Goal: Transaction & Acquisition: Download file/media

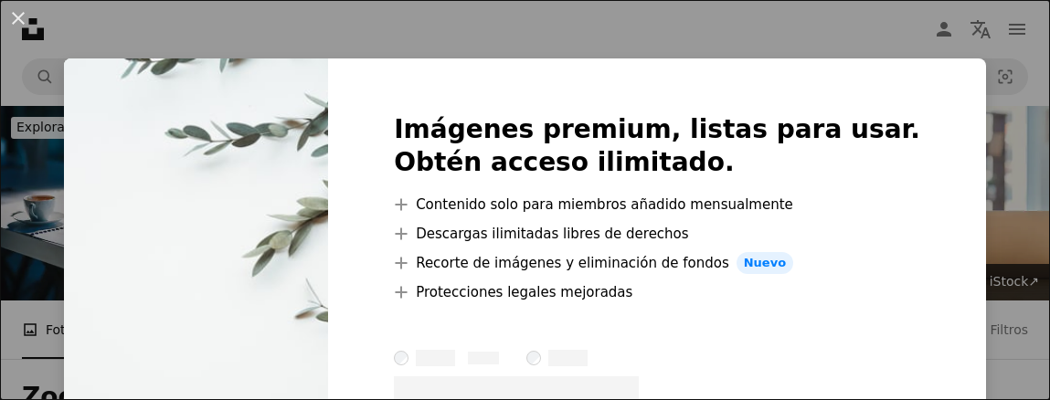
scroll to position [365, 0]
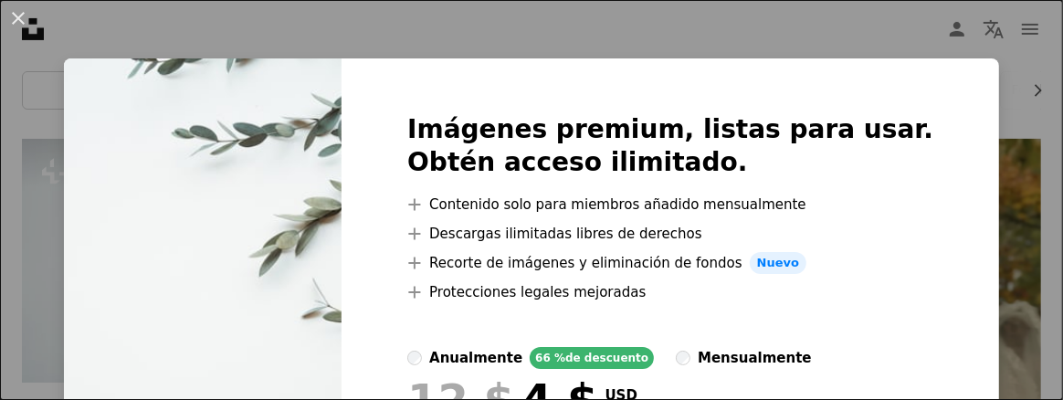
click at [624, 27] on div "An X shape Imágenes premium, listas para usar. Obtén acceso ilimitado. A plus s…" at bounding box center [531, 200] width 1063 height 400
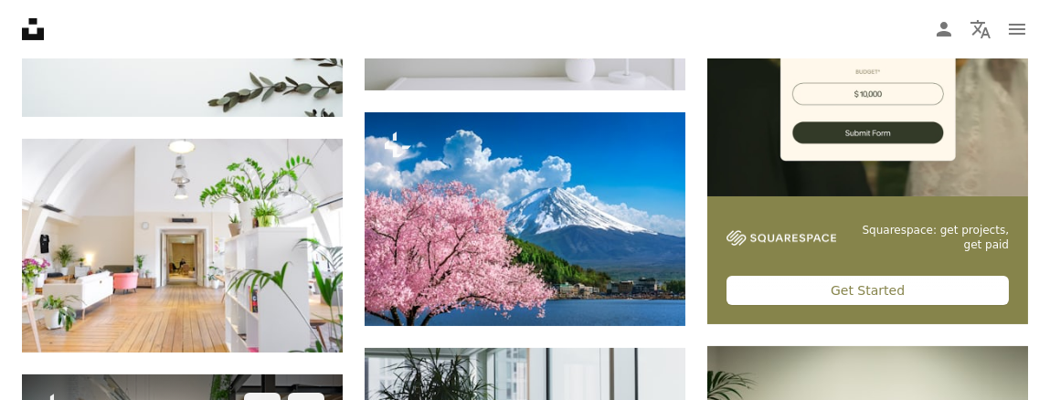
scroll to position [730, 0]
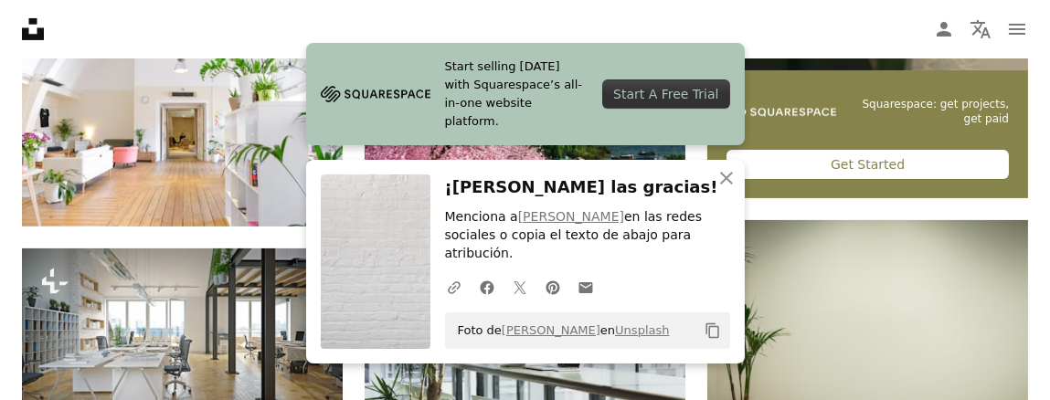
scroll to position [639, 0]
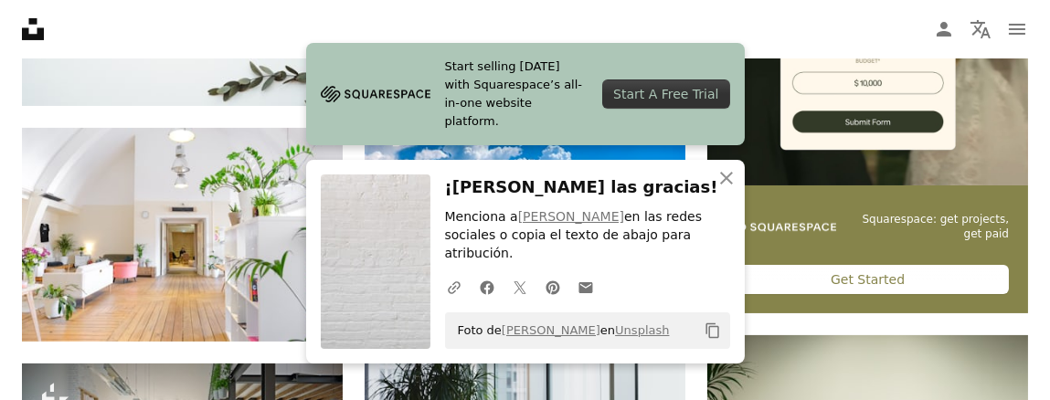
click at [629, 193] on h3 "¡[PERSON_NAME] las gracias!" at bounding box center [587, 187] width 285 height 26
click at [722, 189] on icon "An X shape" at bounding box center [726, 178] width 22 height 22
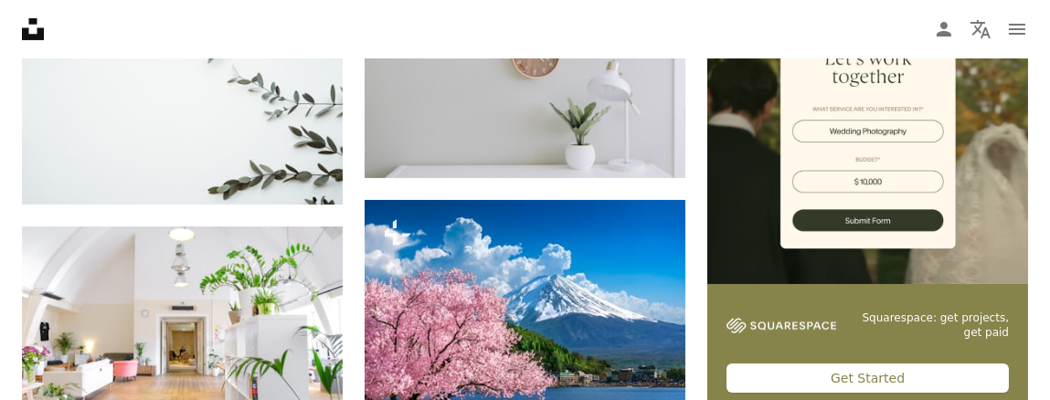
scroll to position [456, 0]
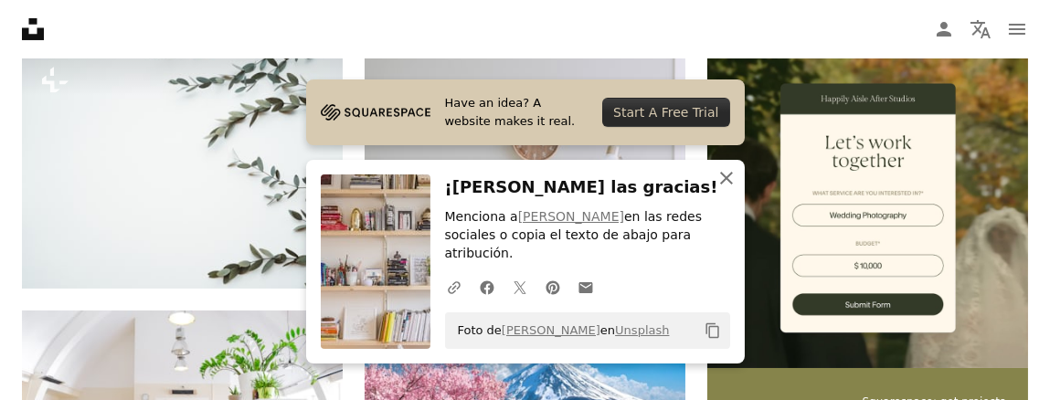
click at [727, 185] on icon "button" at bounding box center [726, 178] width 13 height 13
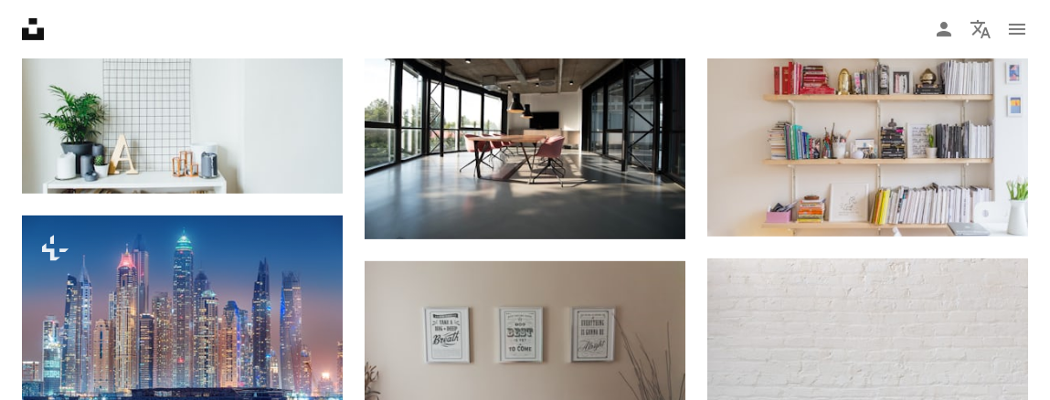
scroll to position [1187, 0]
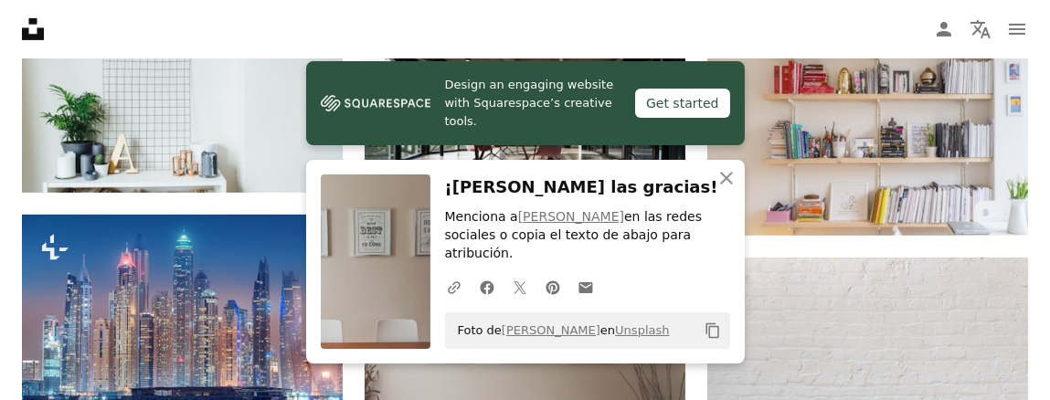
click at [650, 196] on h3 "¡[PERSON_NAME] las gracias!" at bounding box center [587, 187] width 285 height 26
click at [727, 185] on icon "button" at bounding box center [726, 178] width 13 height 13
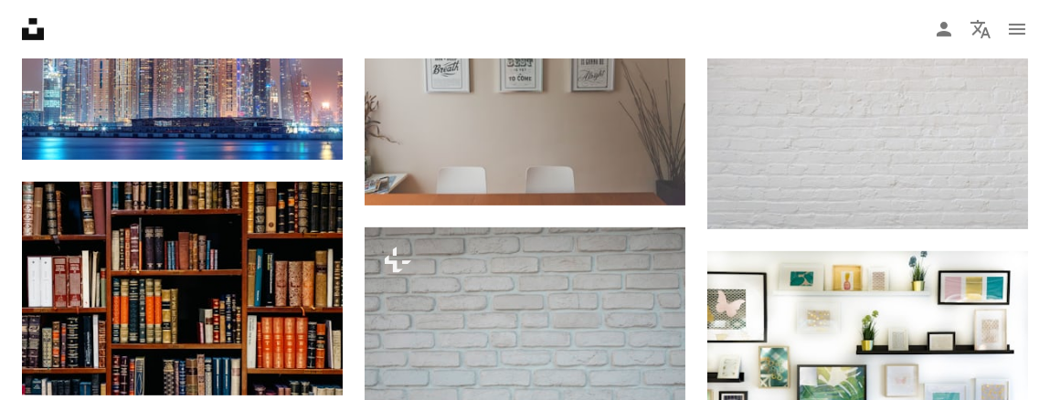
scroll to position [1461, 0]
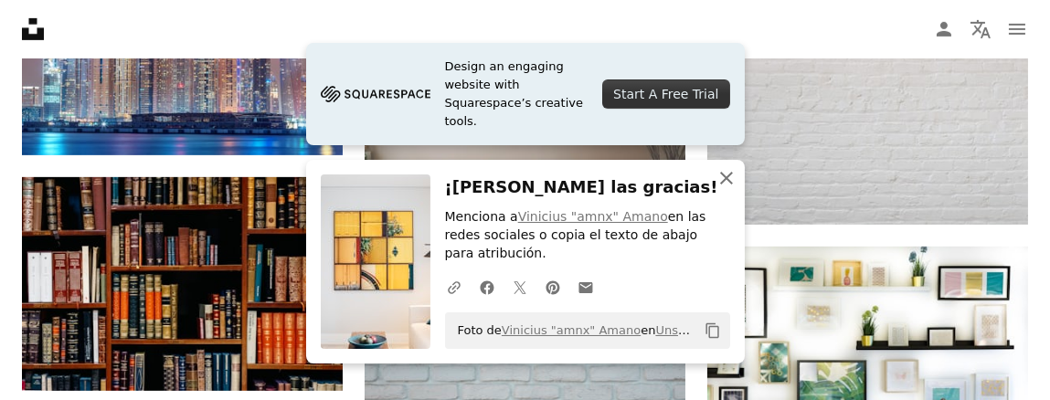
click at [727, 185] on icon "button" at bounding box center [726, 178] width 13 height 13
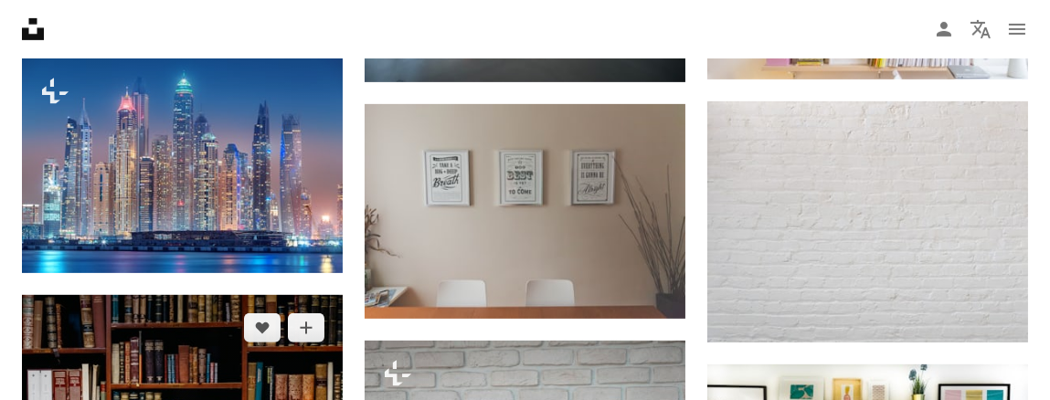
scroll to position [1369, 0]
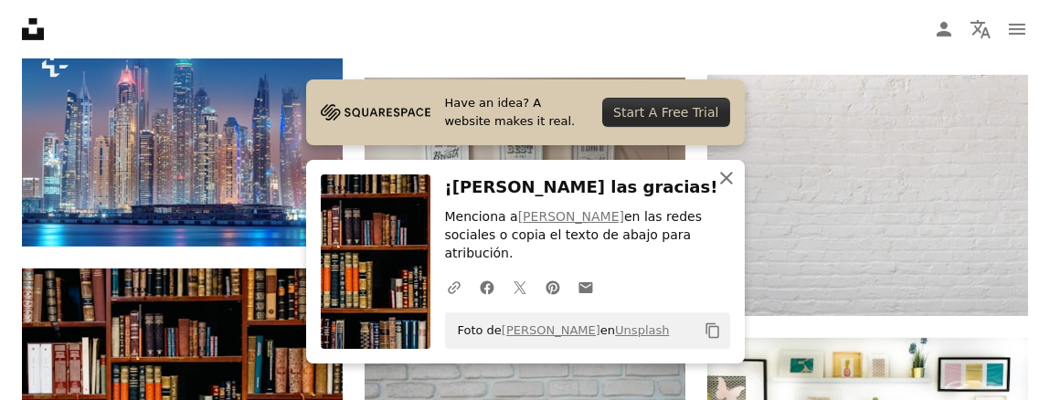
click at [725, 189] on icon "An X shape" at bounding box center [726, 178] width 22 height 22
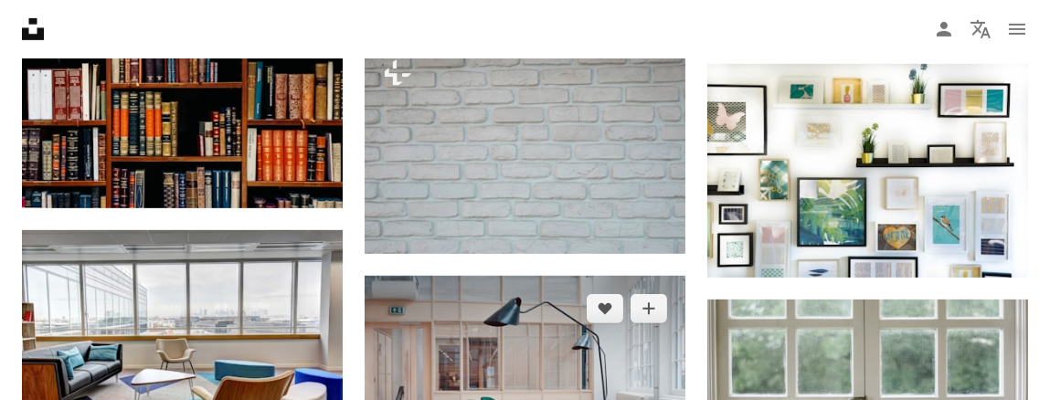
scroll to position [1826, 0]
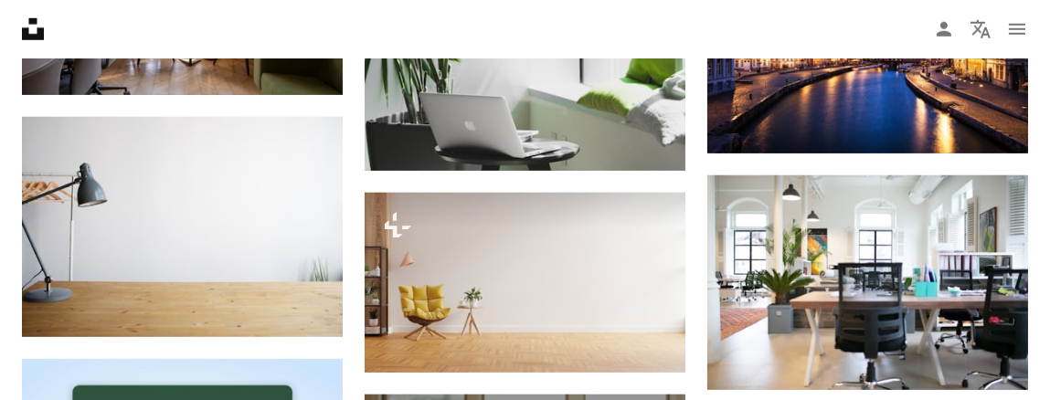
scroll to position [2557, 0]
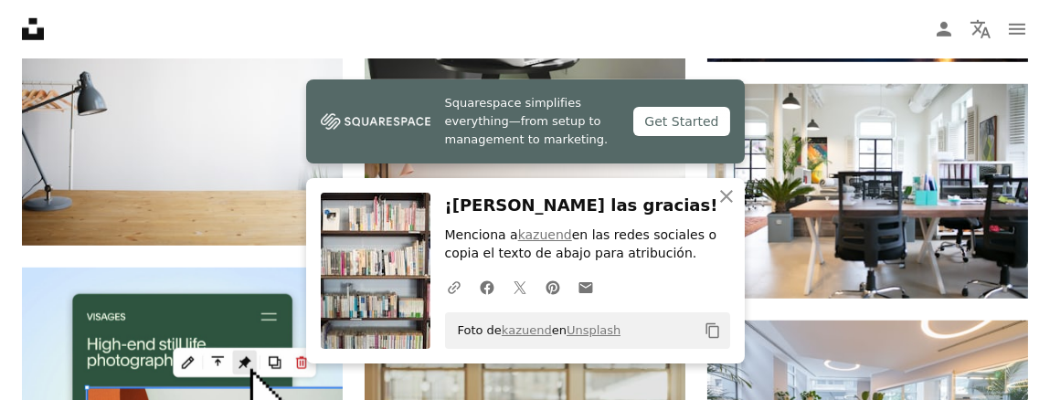
click at [638, 199] on h3 "¡[PERSON_NAME] las gracias!" at bounding box center [587, 206] width 285 height 26
click at [719, 206] on icon "An X shape" at bounding box center [726, 196] width 22 height 22
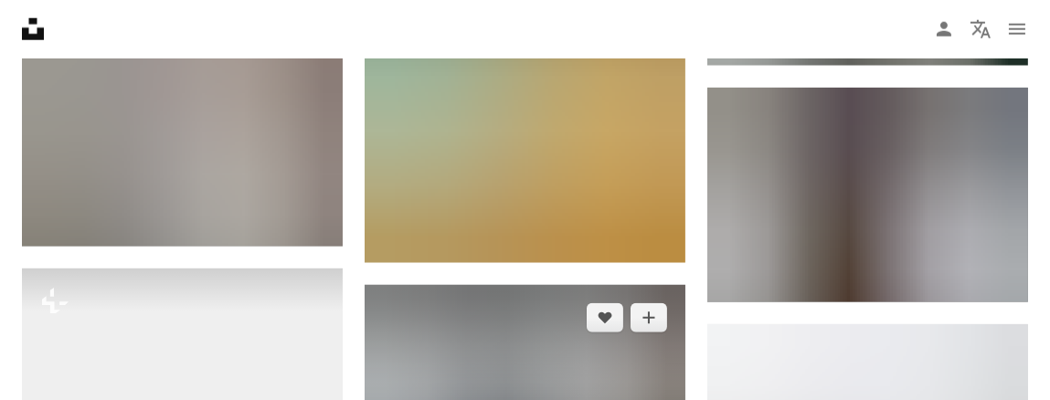
scroll to position [3288, 0]
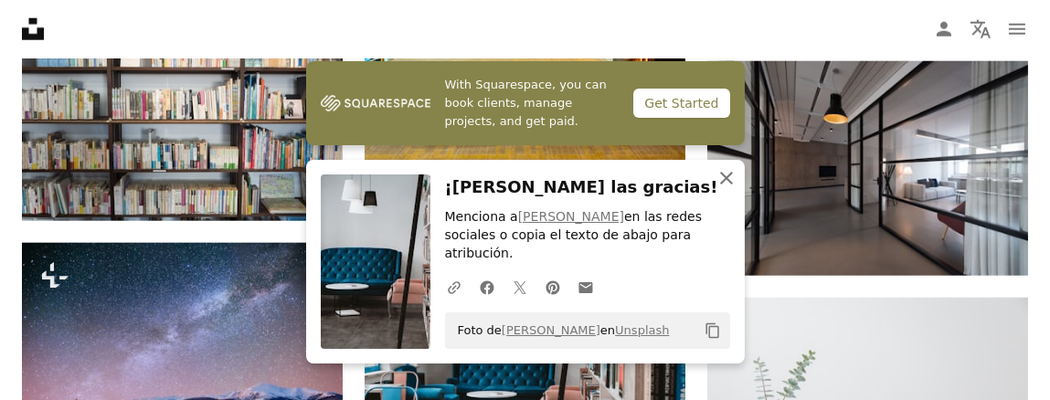
click at [729, 185] on icon "button" at bounding box center [726, 178] width 13 height 13
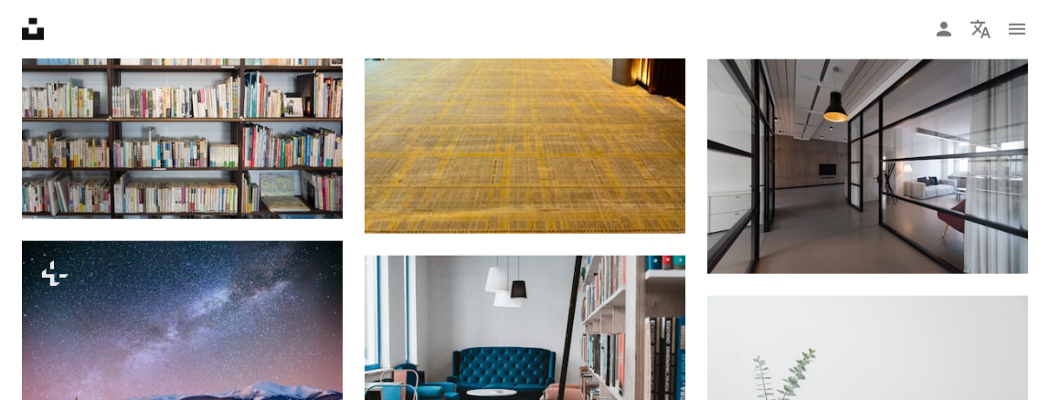
scroll to position [3379, 0]
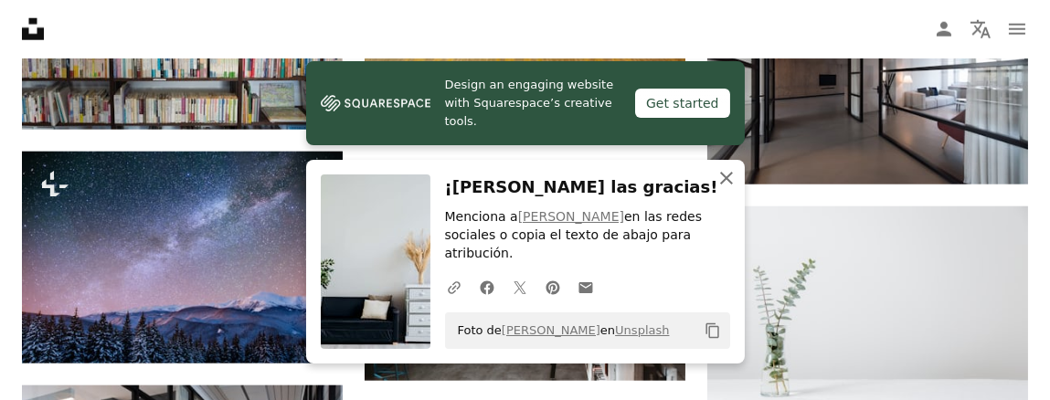
click at [730, 189] on icon "An X shape" at bounding box center [726, 178] width 22 height 22
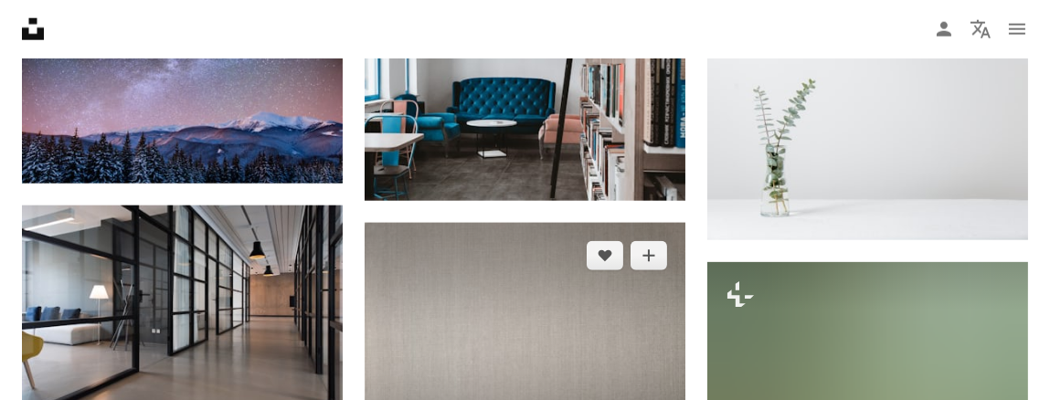
scroll to position [3562, 0]
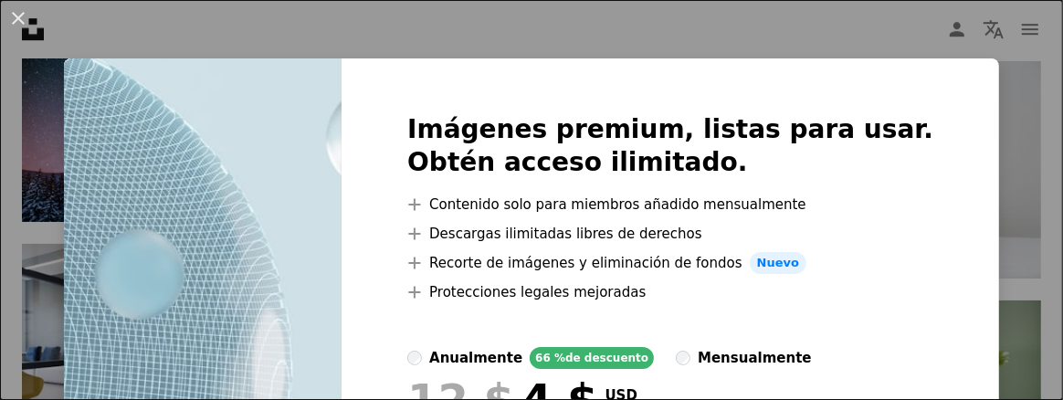
click at [649, 36] on div "An X shape Imágenes premium, listas para usar. Obtén acceso ilimitado. A plus s…" at bounding box center [531, 200] width 1063 height 400
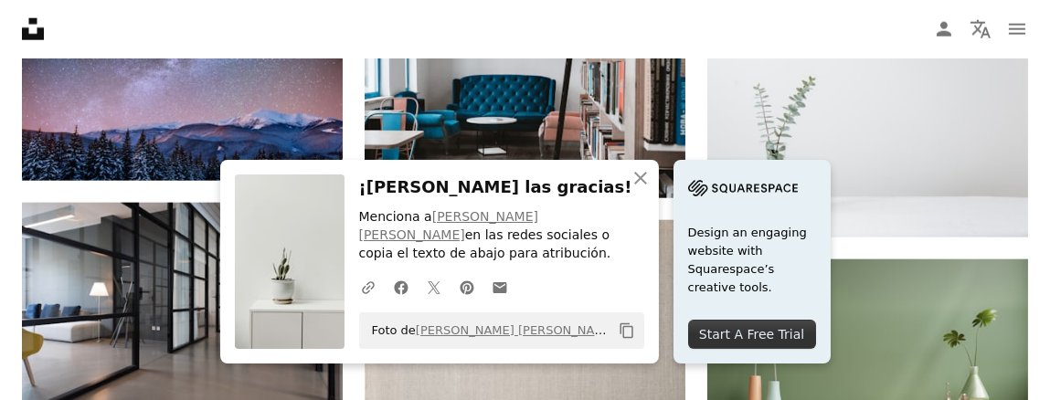
click at [659, 190] on div "An X shape Cerrar ¡[PERSON_NAME] las gracias! Menciona a [PERSON_NAME] [PERSON_…" at bounding box center [439, 262] width 439 height 204
click at [651, 189] on icon "An X shape" at bounding box center [640, 178] width 22 height 22
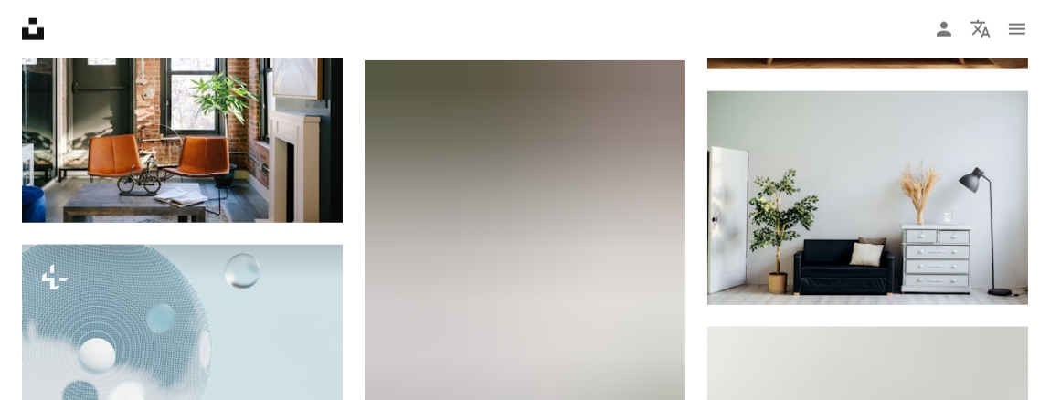
scroll to position [4019, 0]
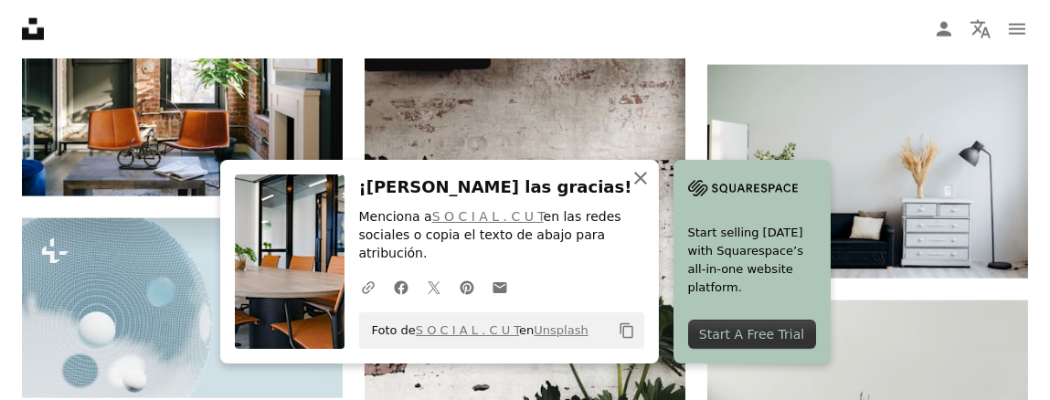
click at [651, 189] on icon "An X shape" at bounding box center [640, 178] width 22 height 22
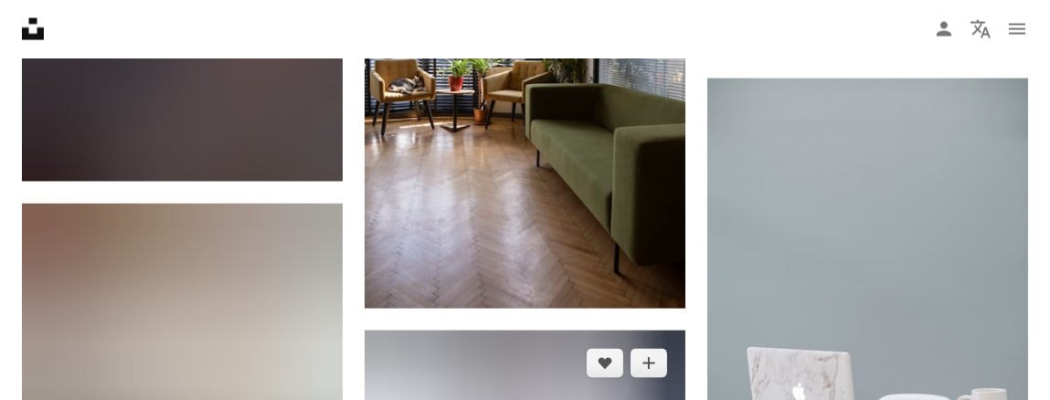
scroll to position [4933, 0]
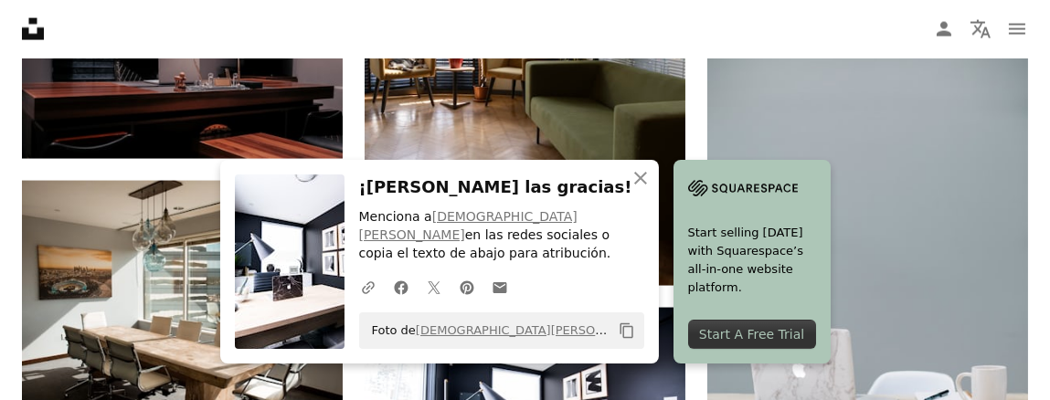
click at [644, 194] on h3 "¡[PERSON_NAME] las gracias!" at bounding box center [501, 187] width 285 height 26
click at [647, 185] on icon "button" at bounding box center [640, 178] width 13 height 13
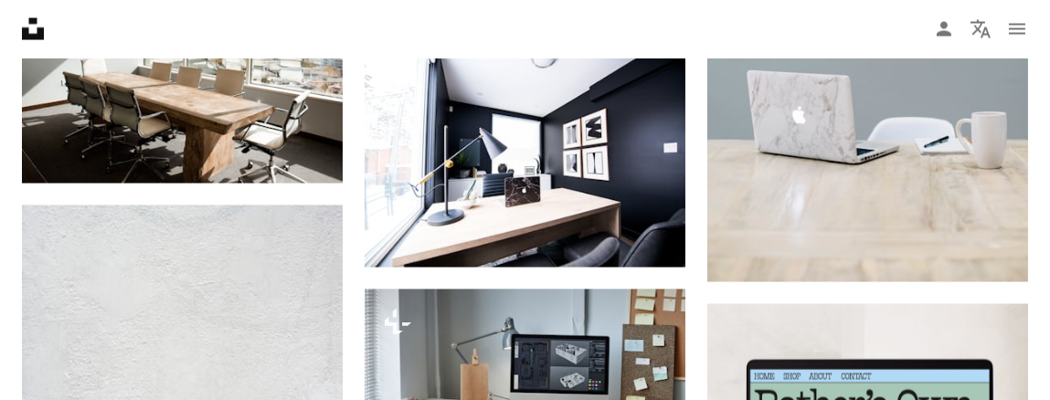
scroll to position [5207, 0]
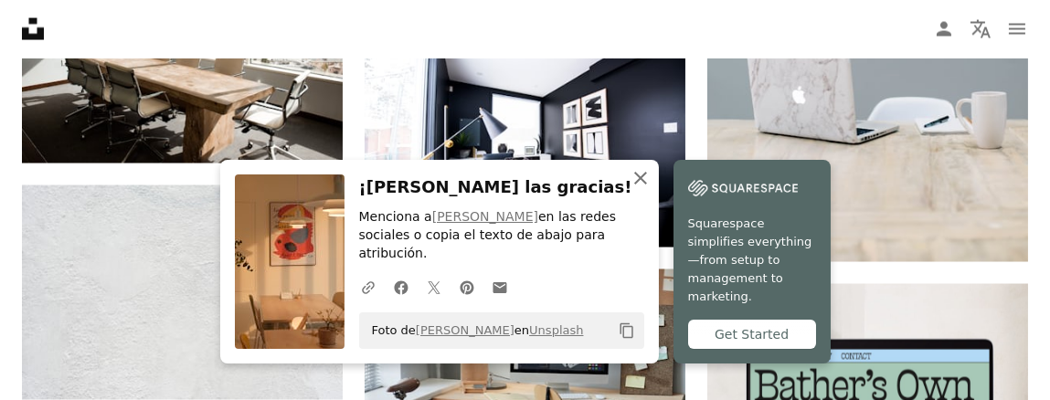
click at [647, 185] on icon "button" at bounding box center [640, 178] width 13 height 13
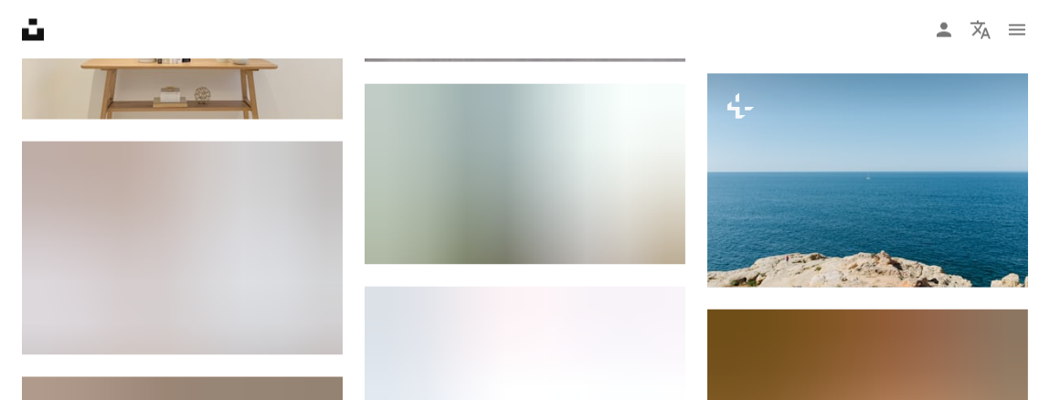
scroll to position [6212, 0]
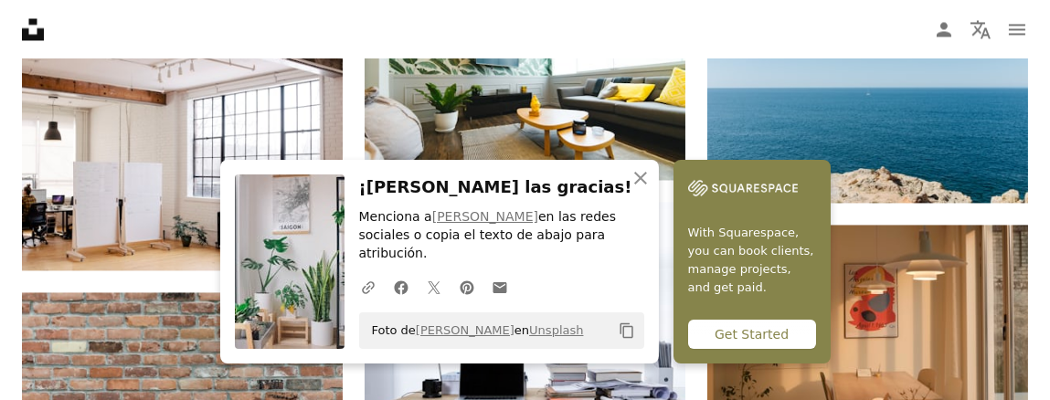
click at [659, 191] on div "An X shape Cerrar ¡[PERSON_NAME] las gracias! Menciona a [PERSON_NAME] en las r…" at bounding box center [439, 262] width 439 height 204
click at [651, 189] on icon "An X shape" at bounding box center [640, 178] width 22 height 22
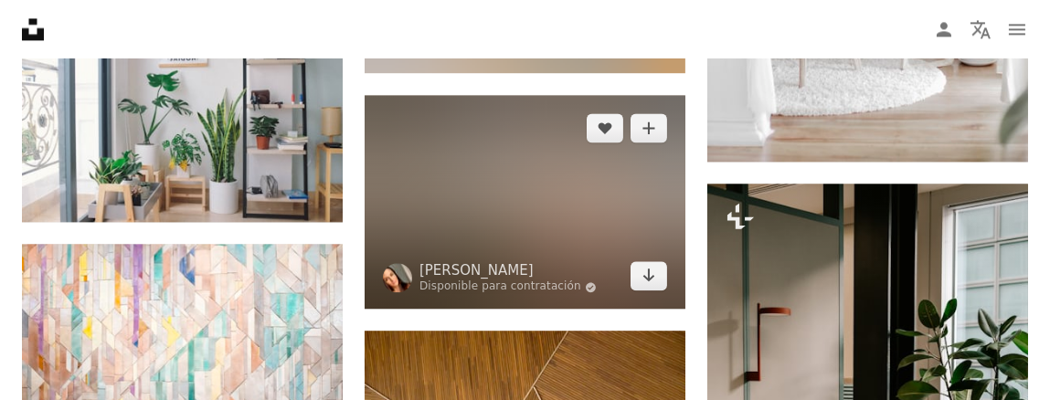
scroll to position [7034, 0]
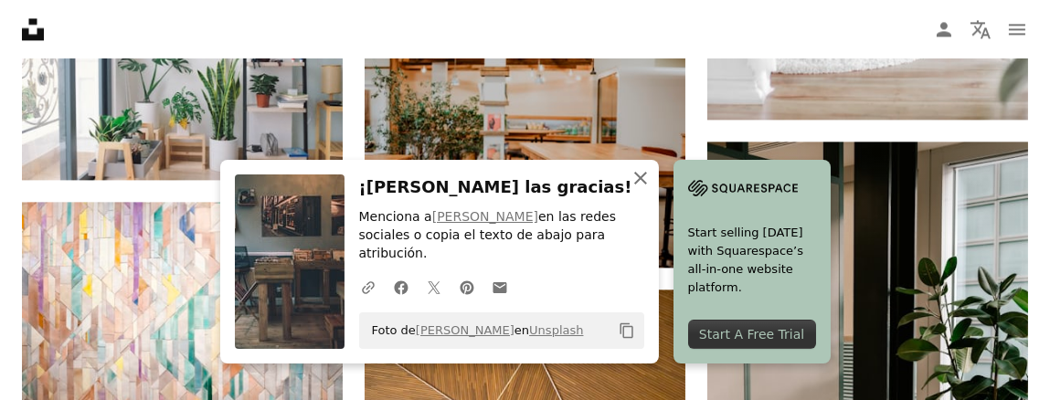
click at [647, 185] on icon "button" at bounding box center [640, 178] width 13 height 13
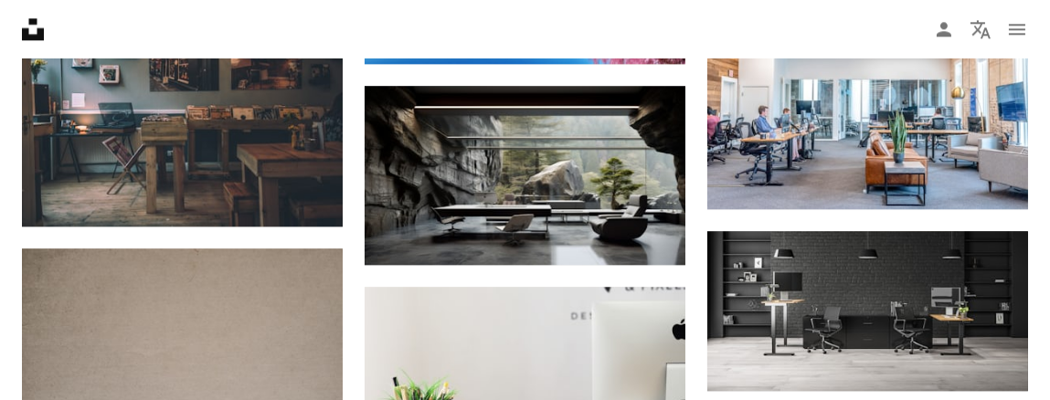
scroll to position [7765, 0]
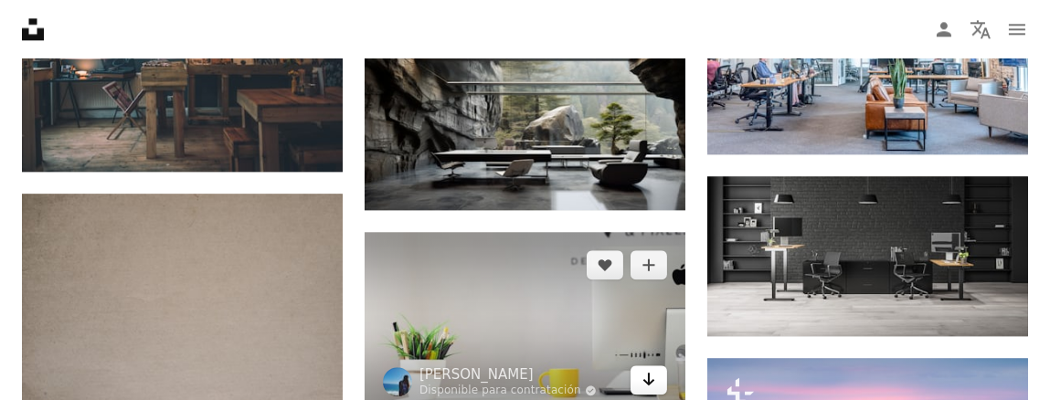
click at [654, 368] on icon "Arrow pointing down" at bounding box center [648, 379] width 15 height 22
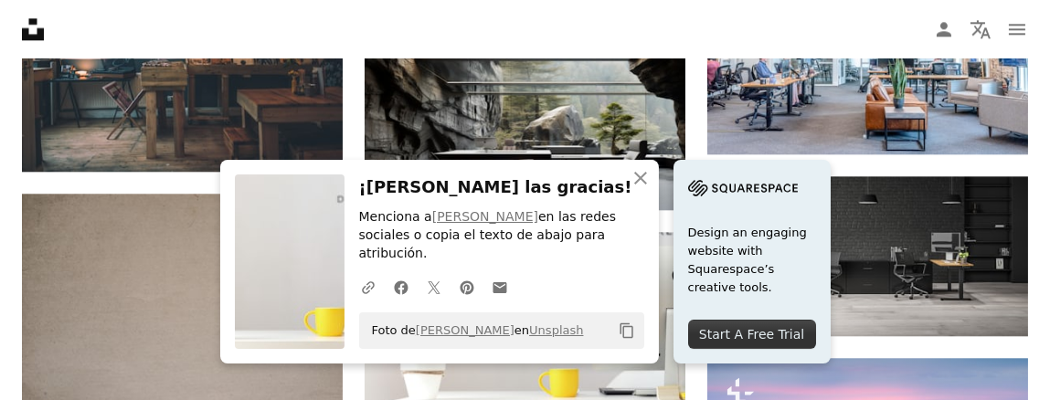
click at [644, 194] on h3 "¡[PERSON_NAME] las gracias!" at bounding box center [501, 187] width 285 height 26
click at [647, 185] on icon "button" at bounding box center [640, 178] width 13 height 13
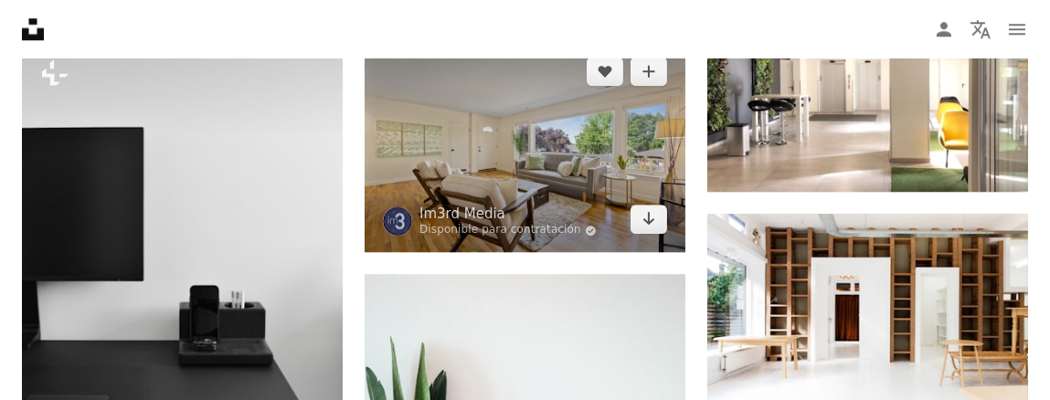
scroll to position [8404, 0]
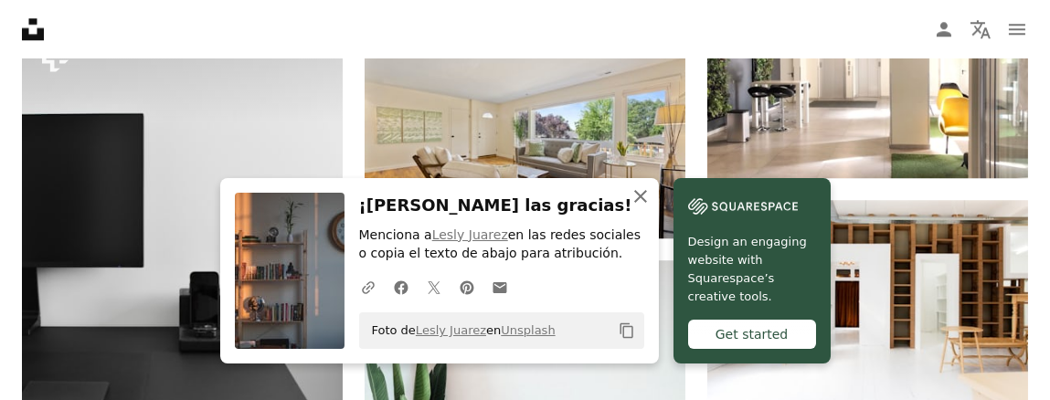
click at [647, 199] on icon "button" at bounding box center [640, 196] width 13 height 13
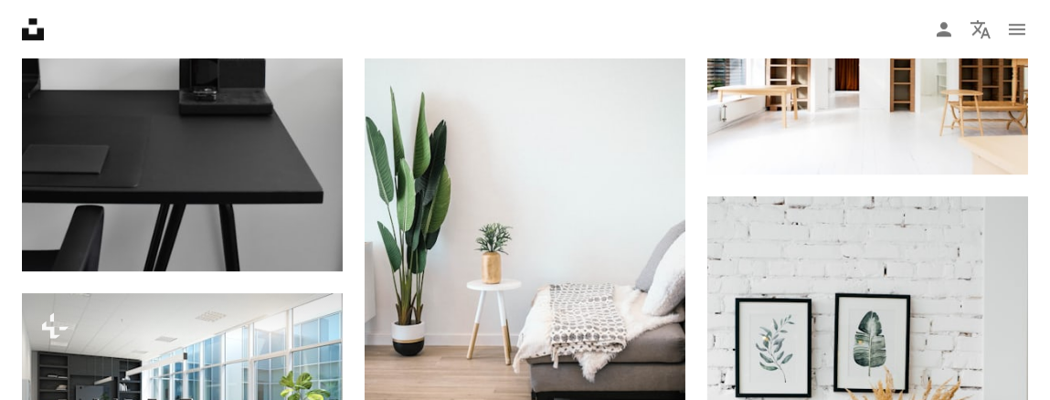
scroll to position [8678, 0]
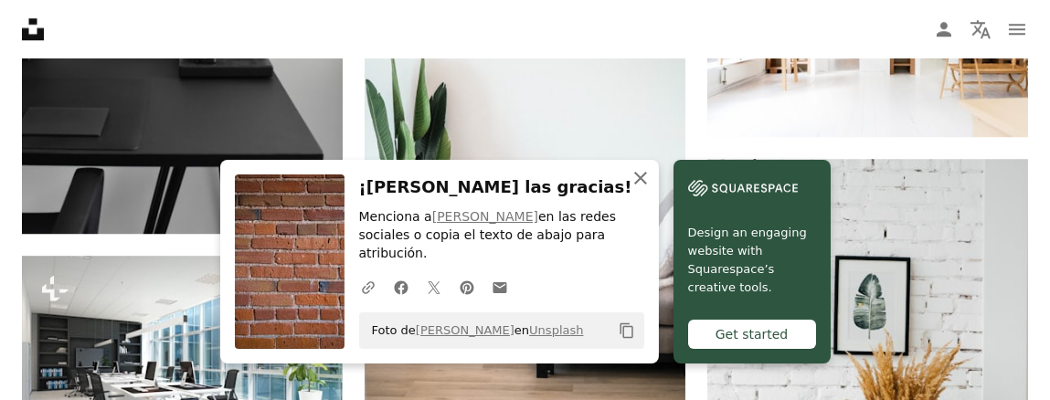
click at [651, 189] on icon "An X shape" at bounding box center [640, 178] width 22 height 22
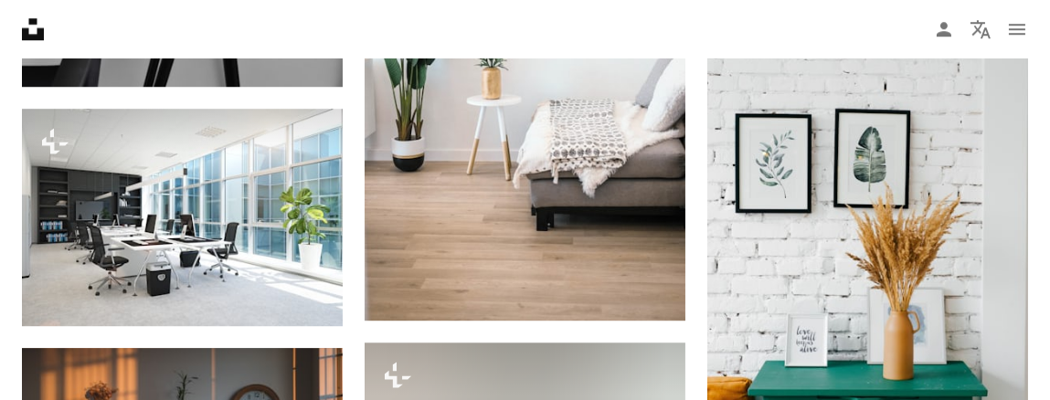
scroll to position [8861, 0]
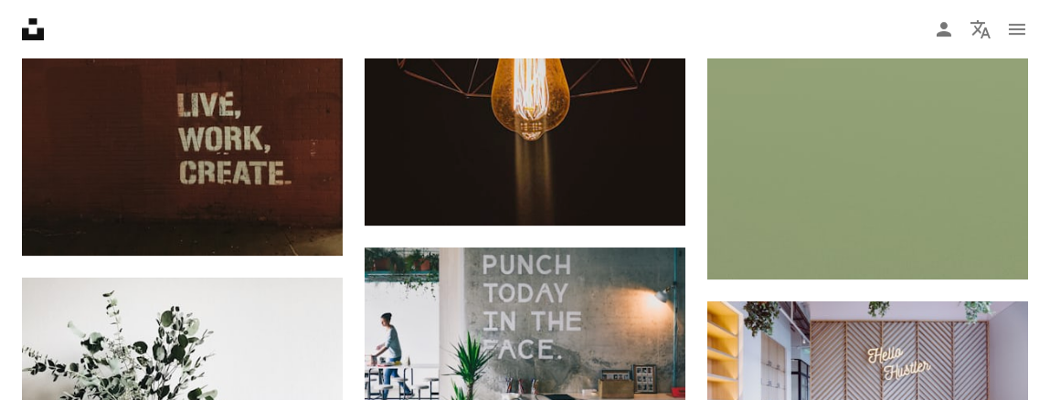
scroll to position [10049, 0]
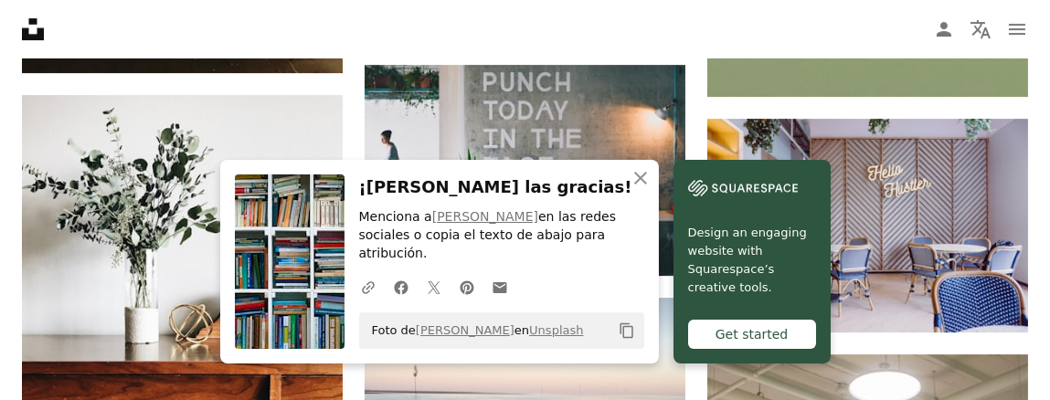
click at [644, 198] on h3 "¡[PERSON_NAME] las gracias!" at bounding box center [501, 187] width 285 height 26
click at [647, 185] on icon "button" at bounding box center [640, 178] width 13 height 13
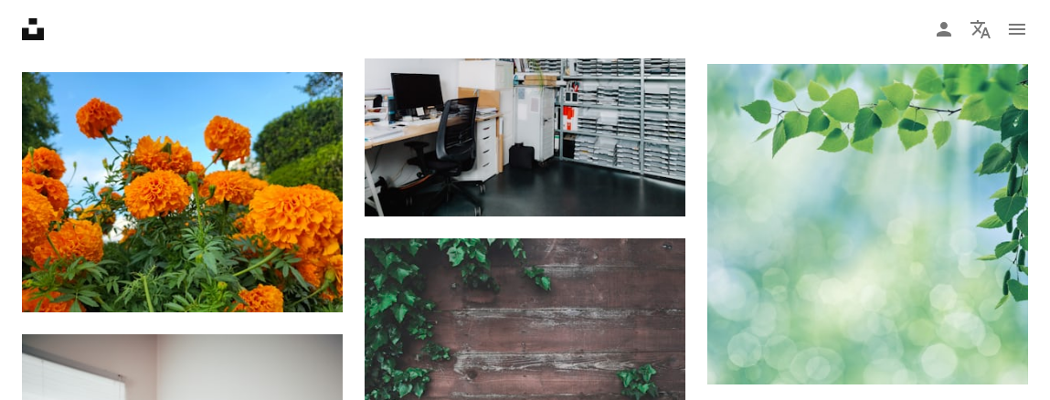
scroll to position [11328, 0]
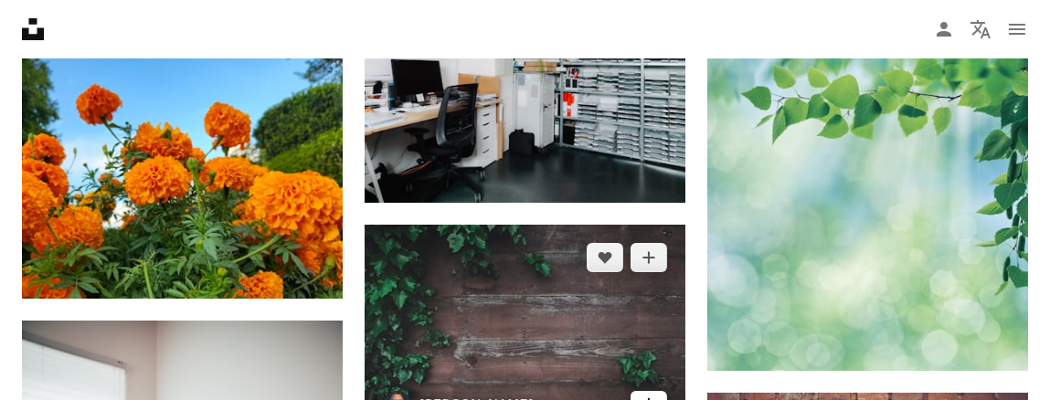
click at [656, 391] on link "Arrow pointing down" at bounding box center [648, 405] width 37 height 29
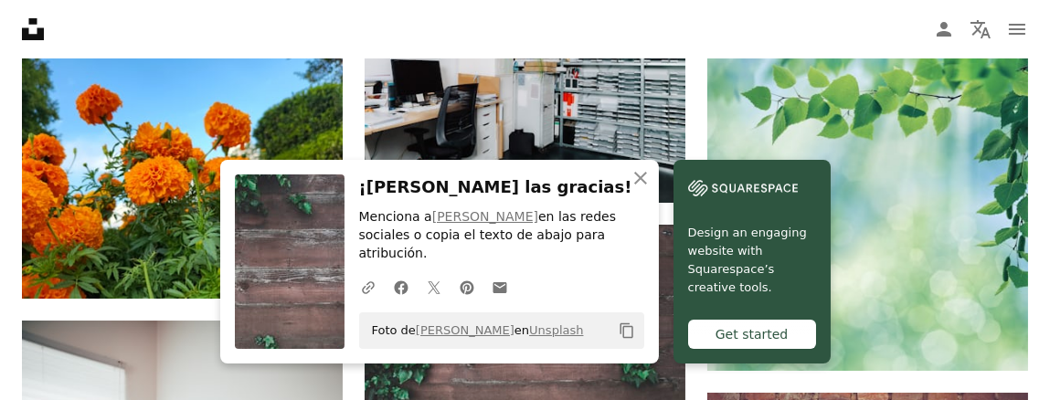
click at [644, 196] on h3 "¡[PERSON_NAME] las gracias!" at bounding box center [501, 187] width 285 height 26
click at [651, 189] on icon "An X shape" at bounding box center [640, 178] width 22 height 22
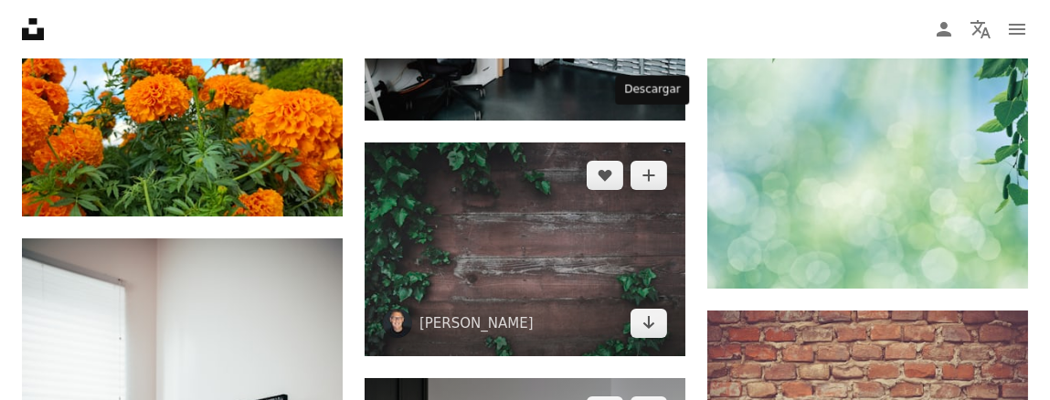
scroll to position [11510, 0]
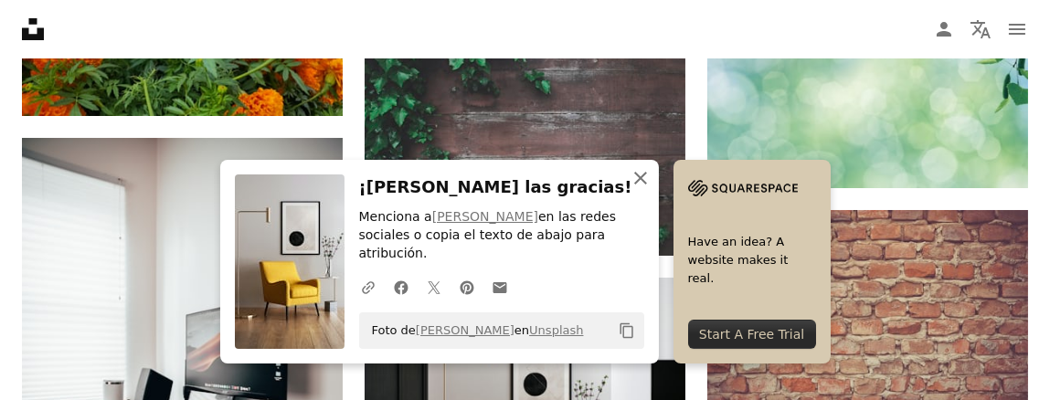
click at [647, 185] on icon "button" at bounding box center [640, 178] width 13 height 13
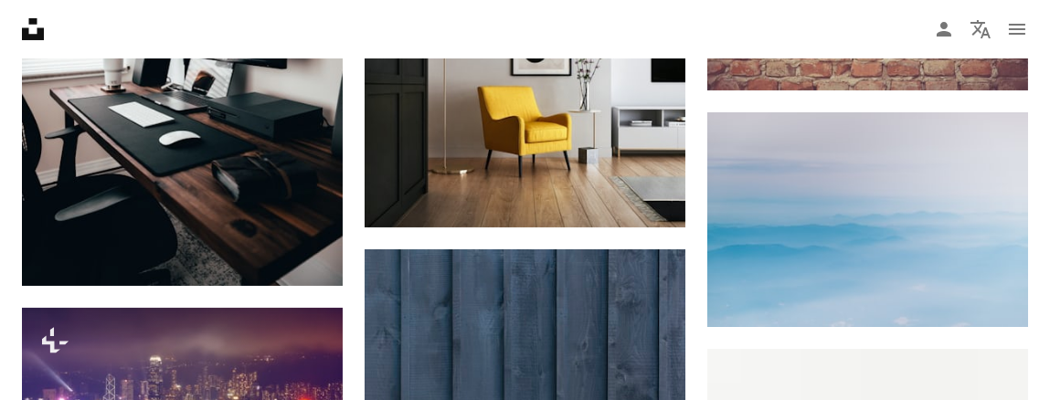
scroll to position [11876, 0]
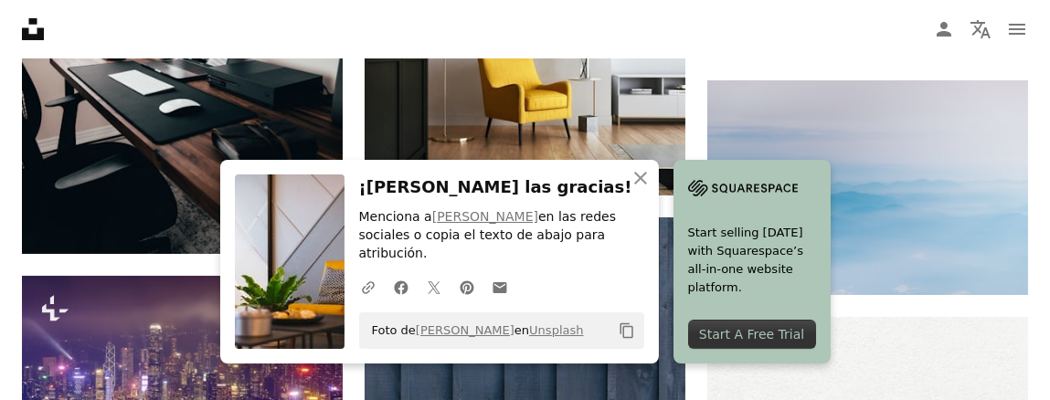
click at [639, 201] on h3 "¡[PERSON_NAME] las gracias!" at bounding box center [501, 187] width 285 height 26
click at [651, 189] on icon "An X shape" at bounding box center [640, 178] width 22 height 22
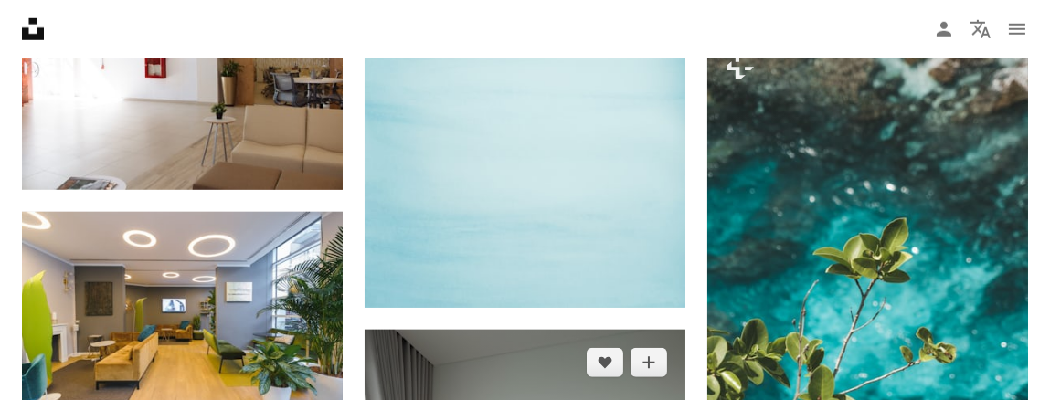
scroll to position [14068, 0]
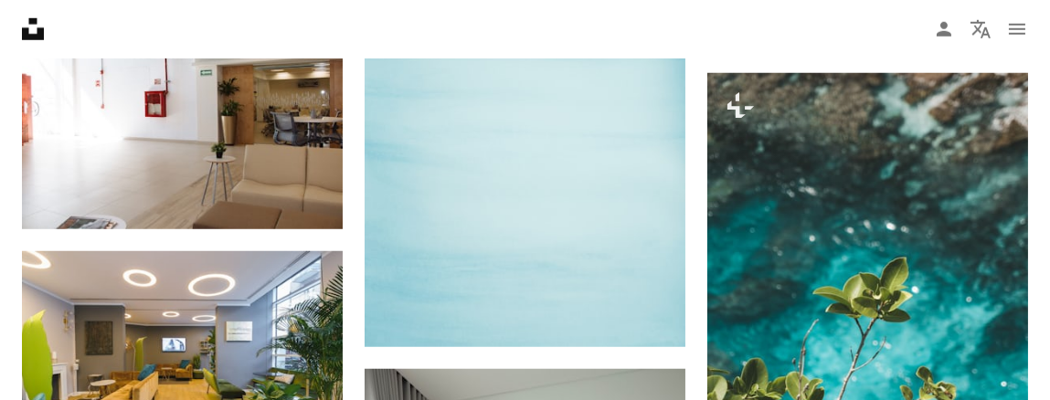
scroll to position [14160, 0]
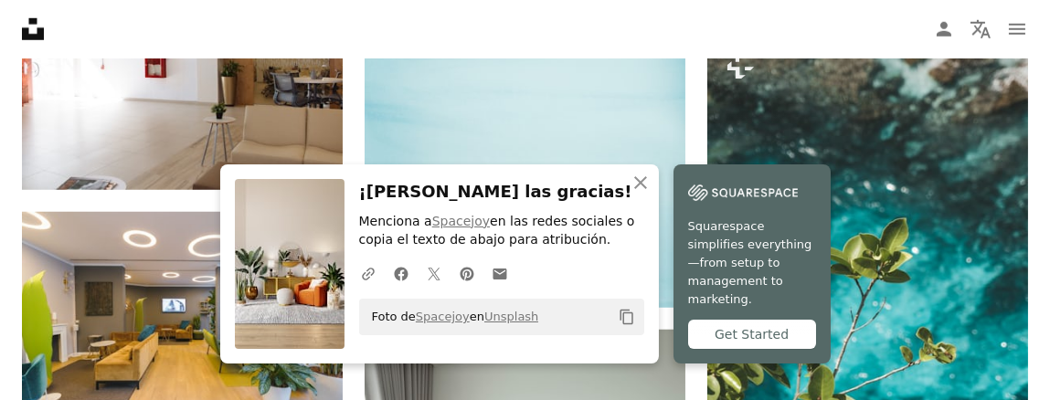
click at [644, 196] on h3 "¡[PERSON_NAME] las gracias!" at bounding box center [501, 192] width 285 height 26
click at [651, 194] on icon "An X shape" at bounding box center [640, 183] width 22 height 22
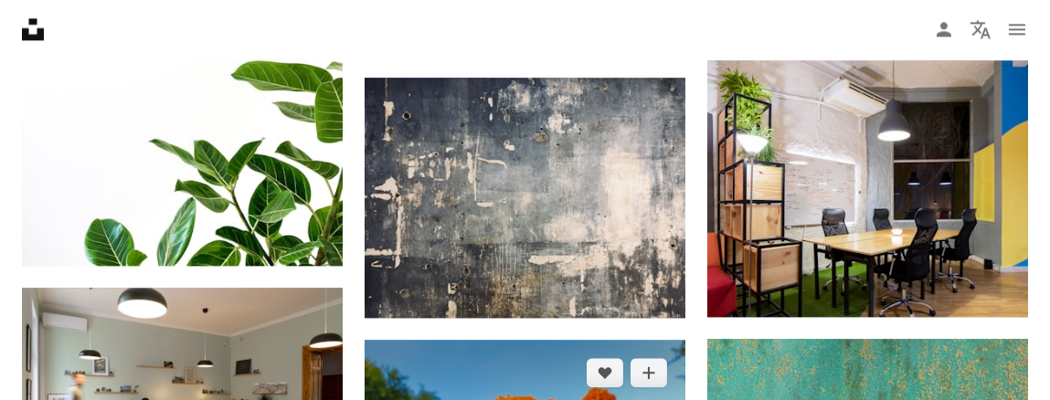
scroll to position [18819, 0]
